Goal: Task Accomplishment & Management: Use online tool/utility

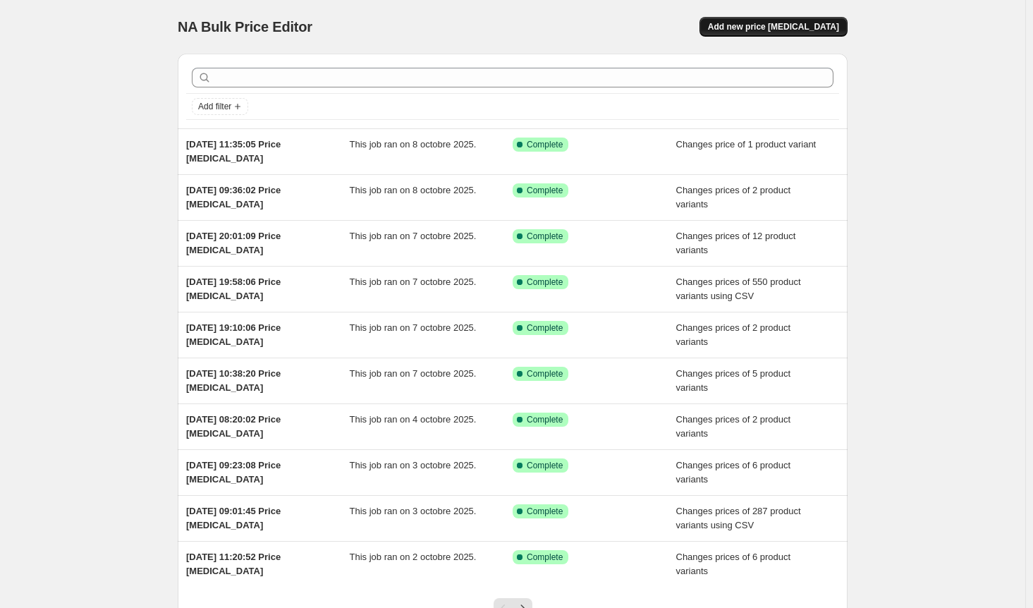
click at [827, 23] on span "Add new price [MEDICAL_DATA]" at bounding box center [773, 26] width 131 height 11
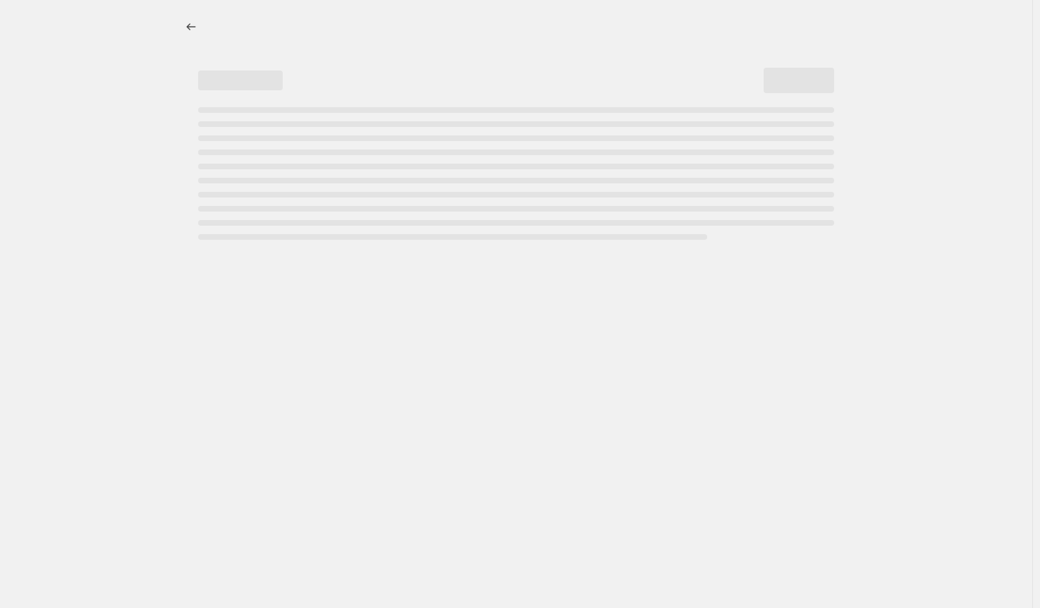
select select "percentage"
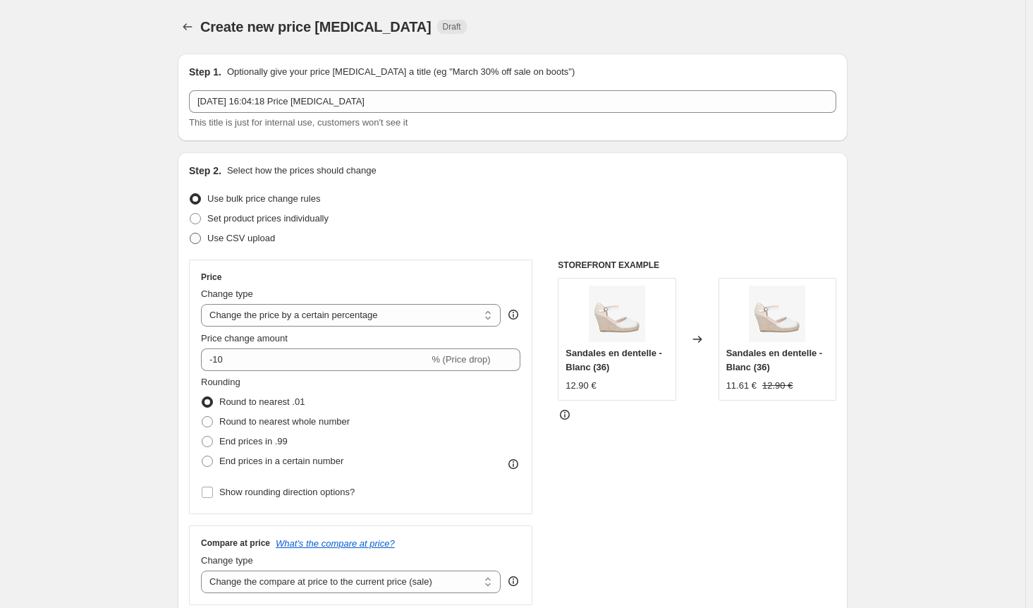
click at [200, 237] on span at bounding box center [195, 238] width 11 height 11
click at [190, 233] on input "Use CSV upload" at bounding box center [190, 233] width 1 height 1
radio input "true"
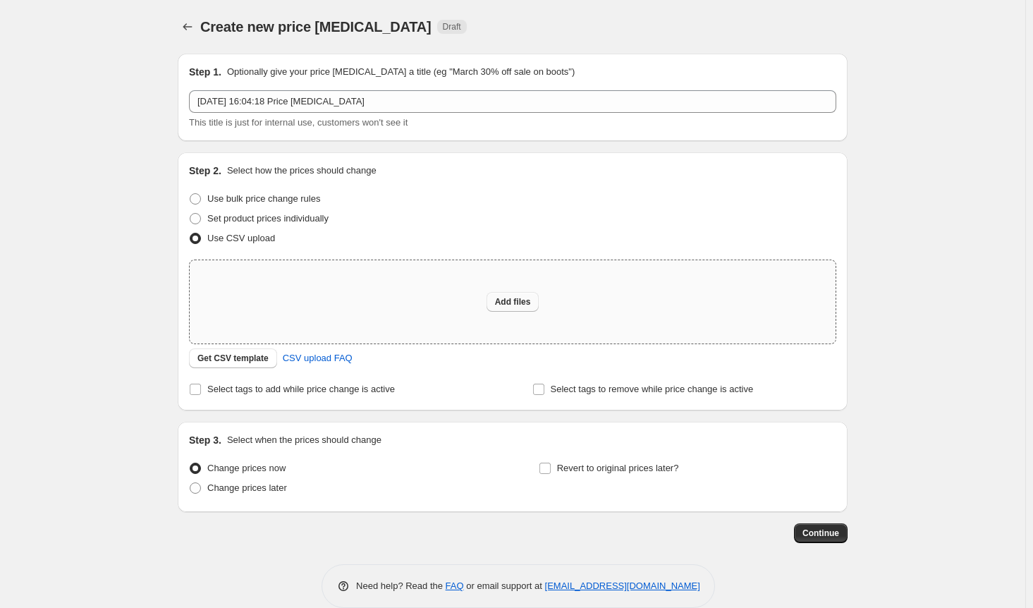
click at [540, 304] on button "Add files" at bounding box center [513, 302] width 53 height 20
type input "C:\fakepath\prix french day remise 50.csv"
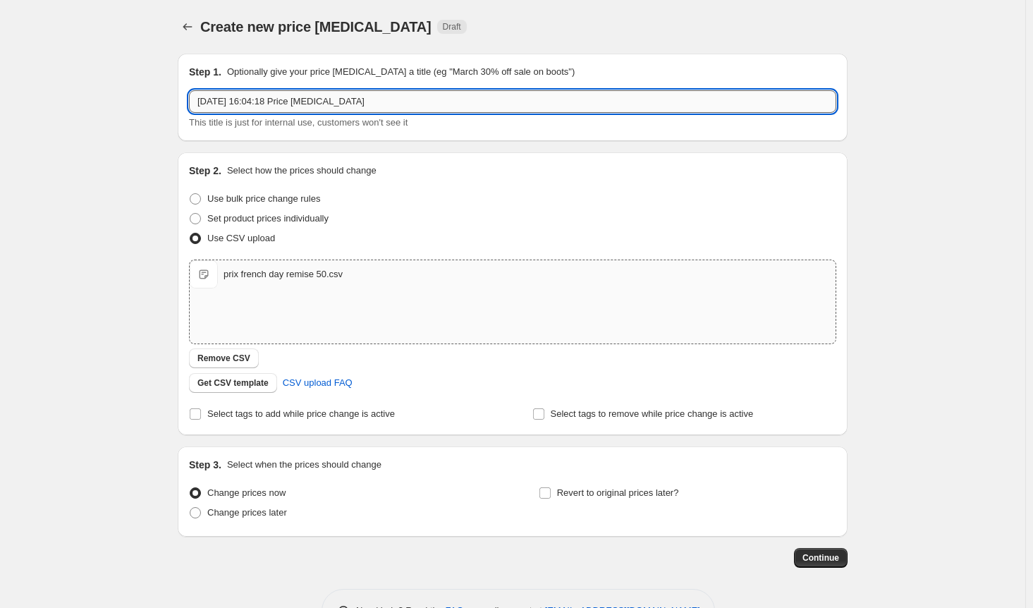
drag, startPoint x: 385, startPoint y: 105, endPoint x: 433, endPoint y: 110, distance: 48.2
click at [387, 104] on input "[DATE] 16:04:18 Price [MEDICAL_DATA]" at bounding box center [512, 101] width 647 height 23
click at [419, 106] on input "[DATE] 16:04:18 Price [MEDICAL_DATA]" at bounding box center [512, 101] width 647 height 23
click at [389, 102] on input "[DATE] 16:04:18 Price [MEDICAL_DATA] REMISE50 SUR LA [GEOGRAPHIC_DATA]" at bounding box center [512, 101] width 647 height 23
click at [384, 102] on input "[DATE] 16:04:18 Price [MEDICAL_DATA] REMISE50 SUR LA [GEOGRAPHIC_DATA]" at bounding box center [512, 101] width 647 height 23
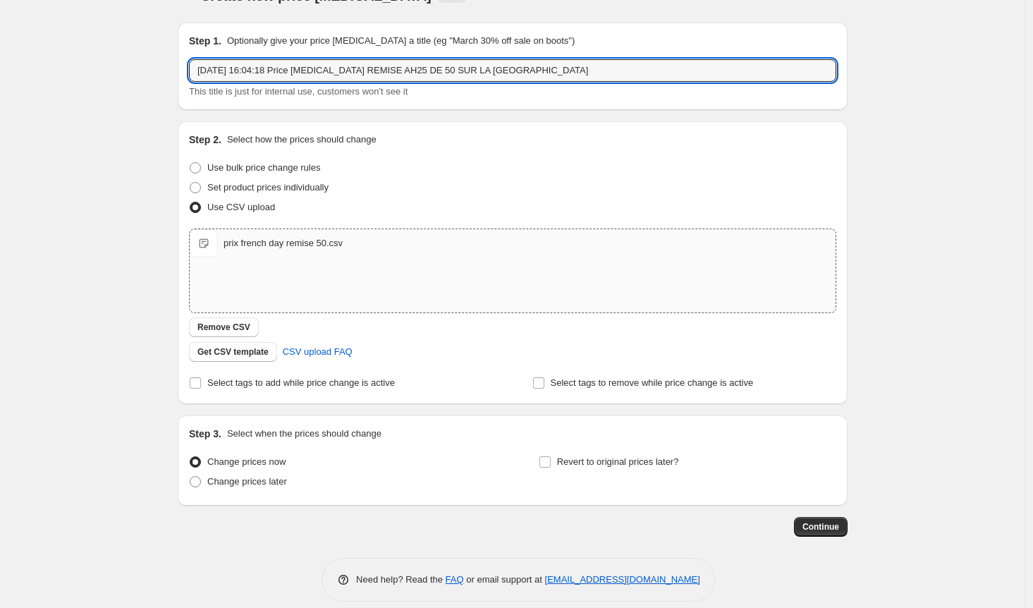
scroll to position [44, 0]
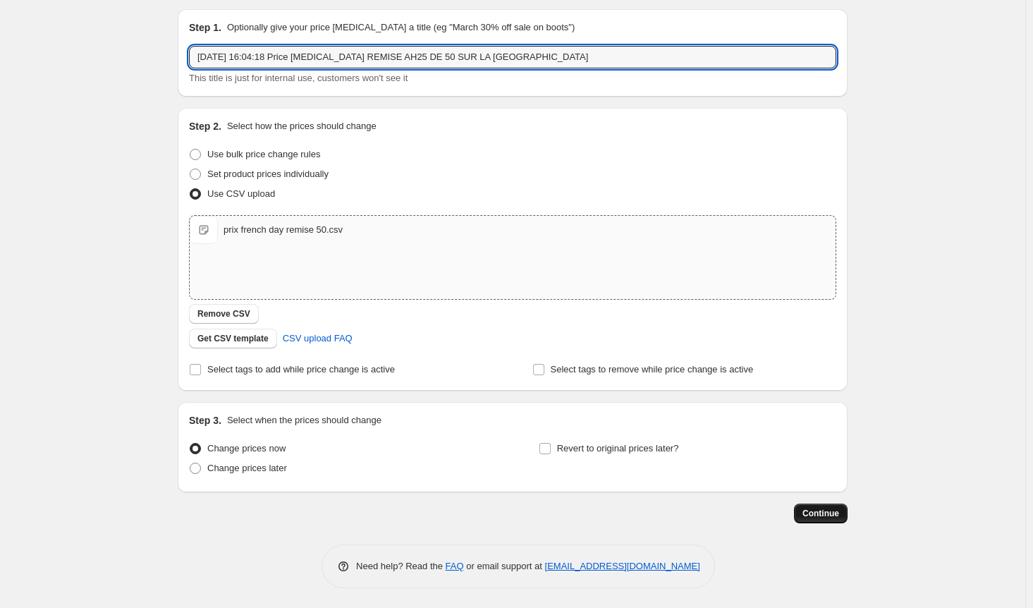
type input "[DATE] 16:04:18 Price [MEDICAL_DATA] REMISE AH25 DE 50 SUR LA [GEOGRAPHIC_DATA]"
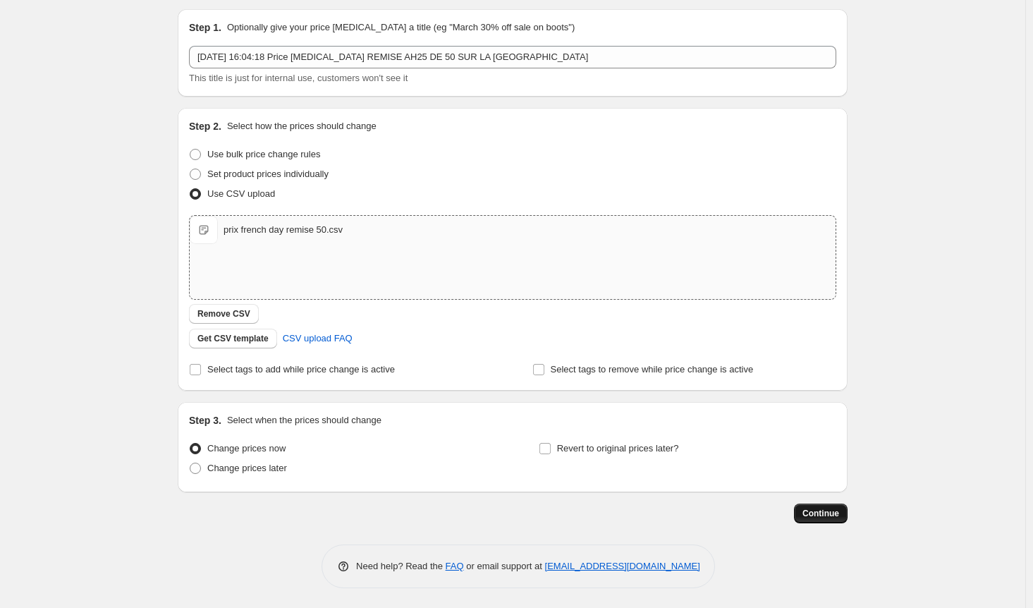
click at [817, 511] on span "Continue" at bounding box center [821, 513] width 37 height 11
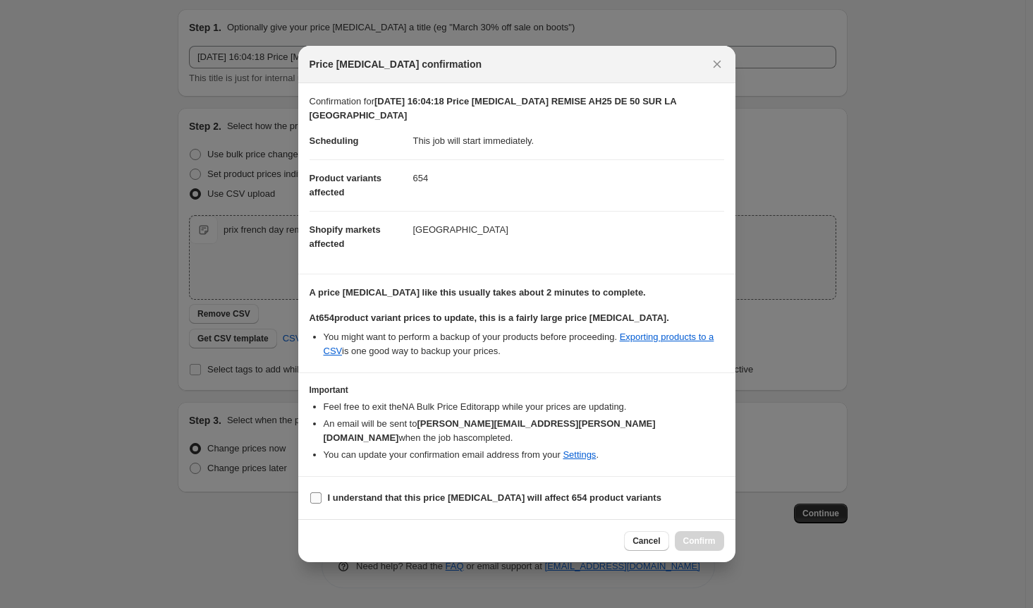
click at [313, 492] on input "I understand that this price [MEDICAL_DATA] will affect 654 product variants" at bounding box center [315, 497] width 11 height 11
checkbox input "true"
click at [700, 535] on span "Confirm" at bounding box center [699, 540] width 32 height 11
type input "[DATE] 16:04:18 Price [MEDICAL_DATA] REMISE AH25 DE 50 SUR LA [GEOGRAPHIC_DATA]"
